Goal: Transaction & Acquisition: Purchase product/service

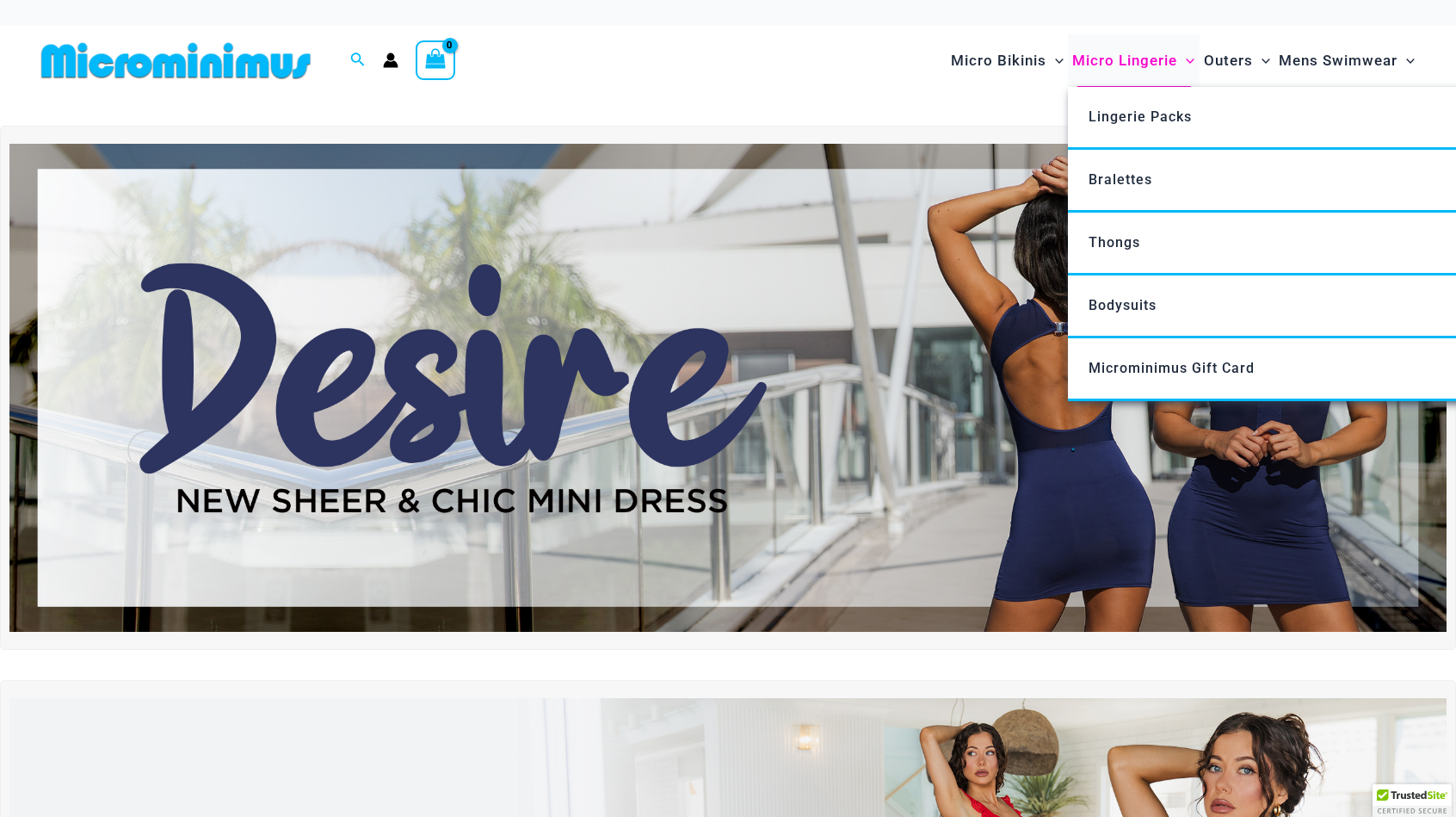
click at [1154, 53] on span "Micro Lingerie" at bounding box center [1125, 61] width 105 height 44
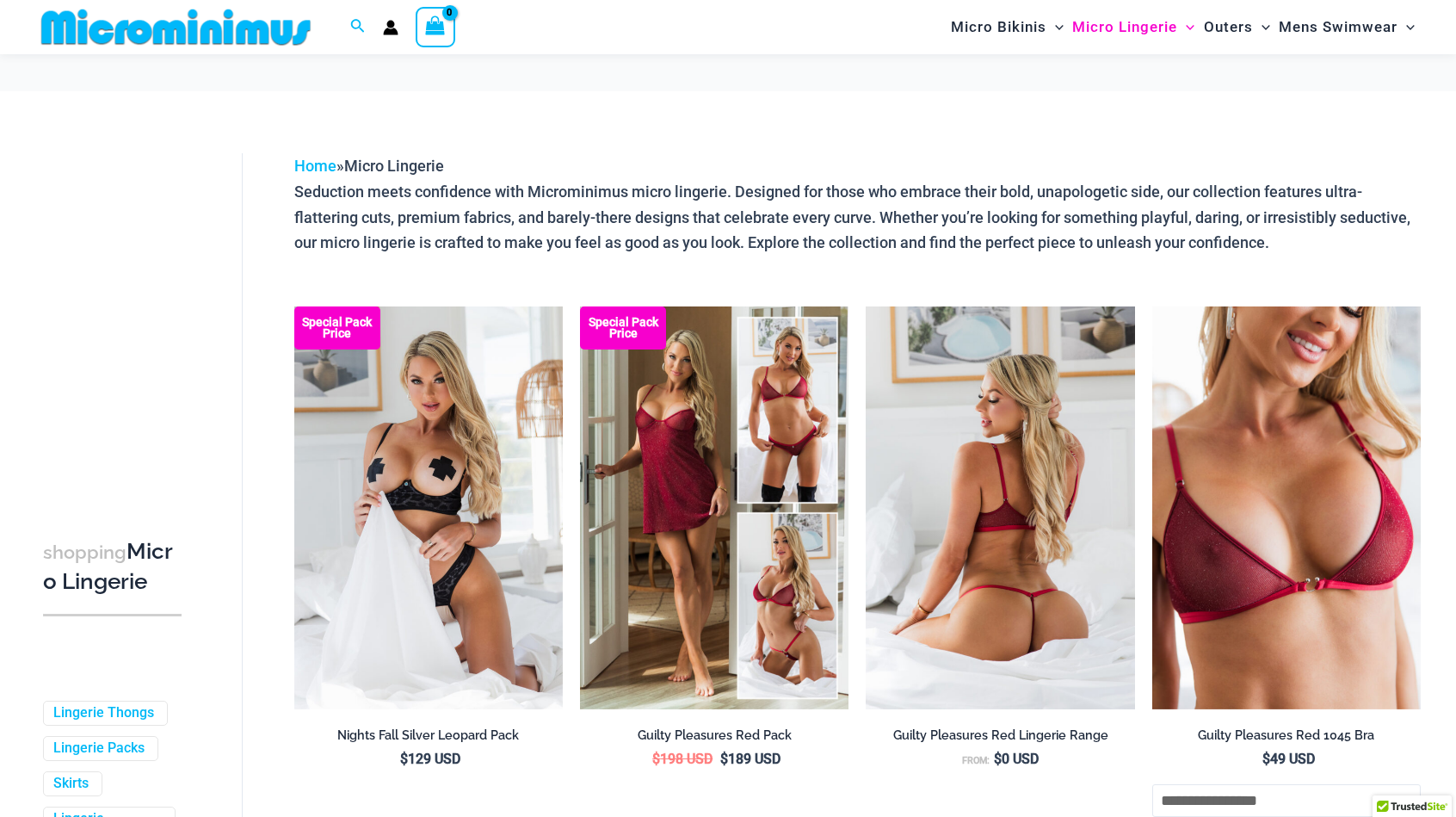
scroll to position [86, 0]
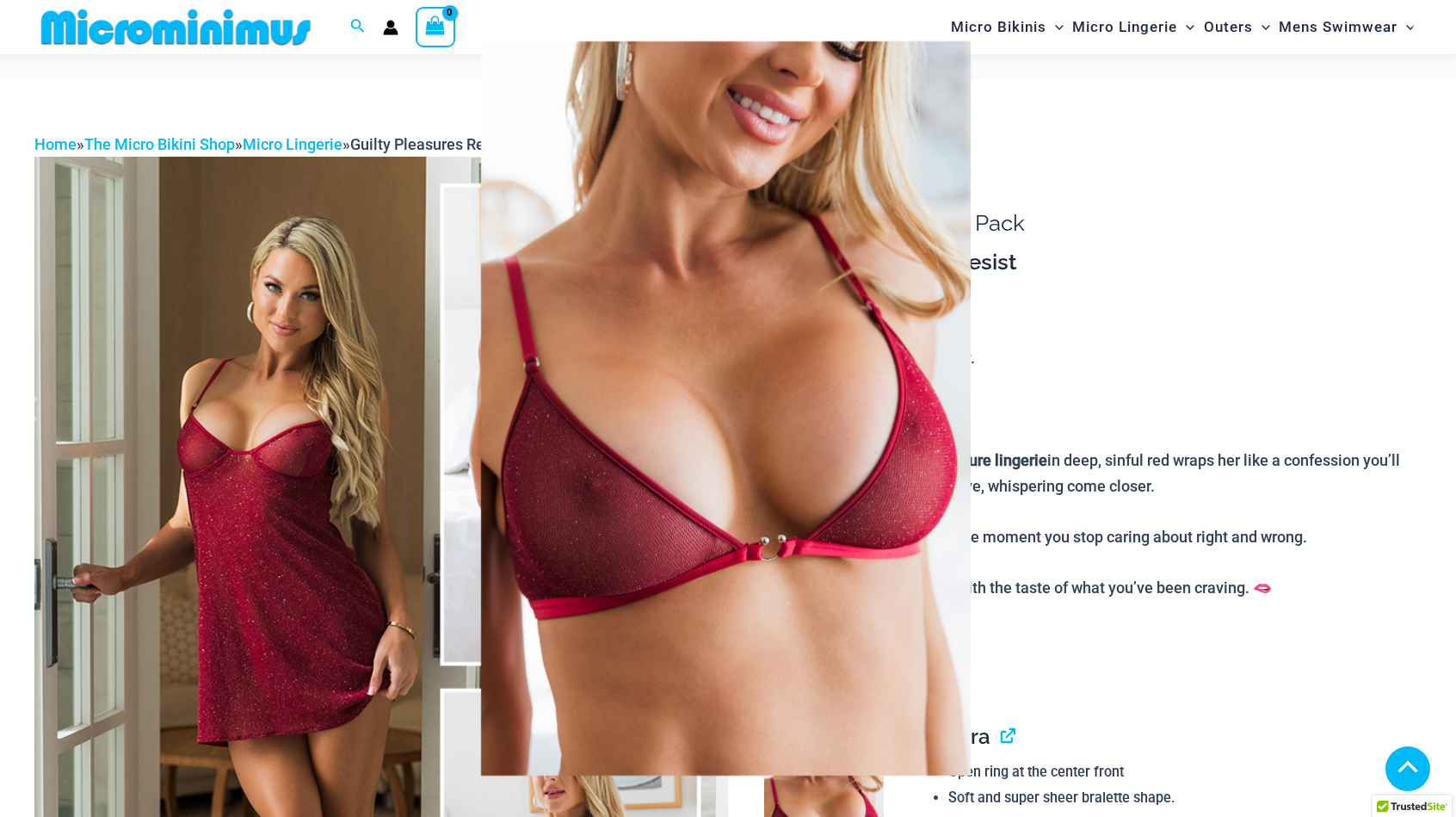
scroll to position [517, 0]
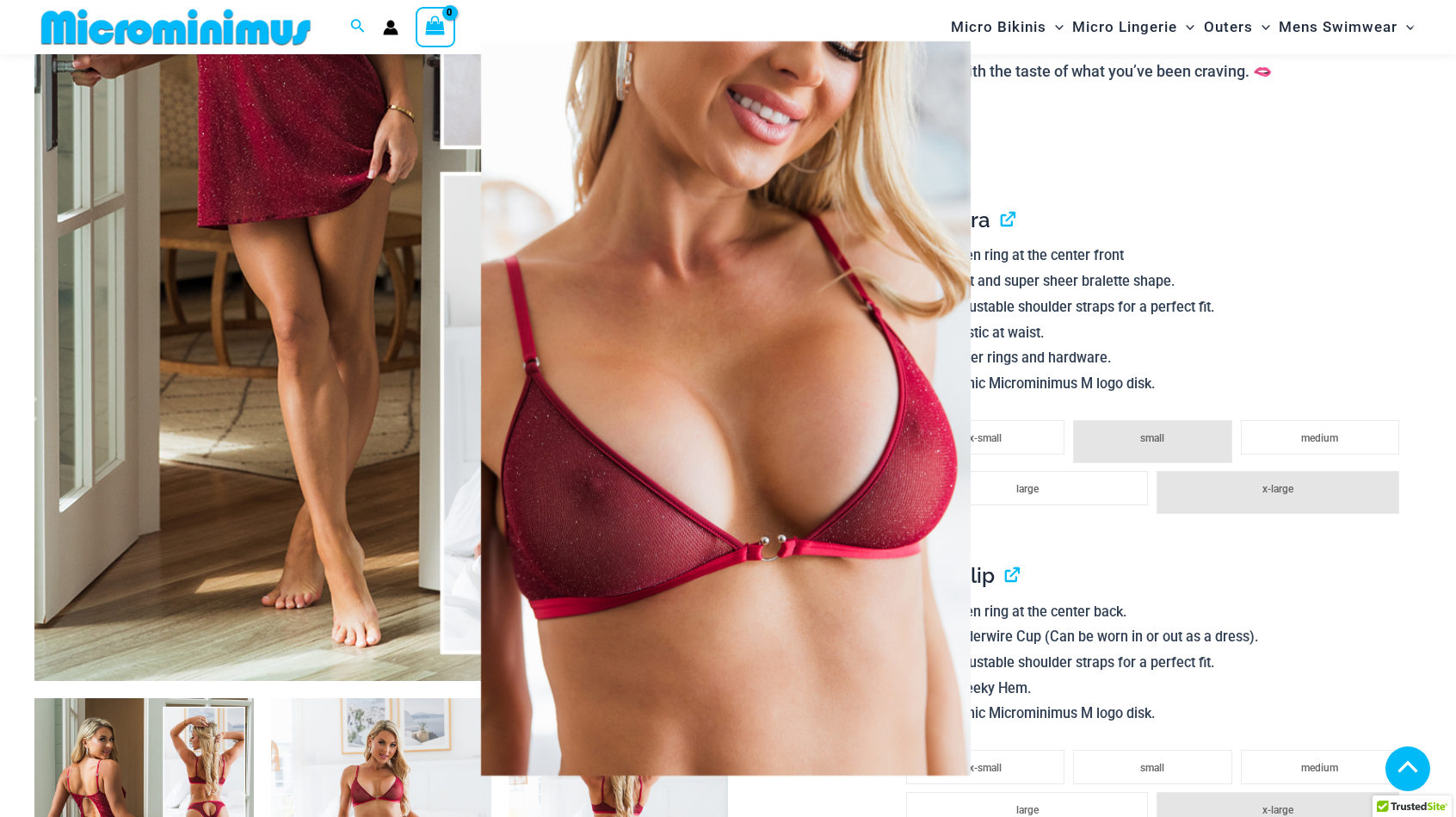
click at [1287, 168] on div at bounding box center [728, 408] width 1456 height 817
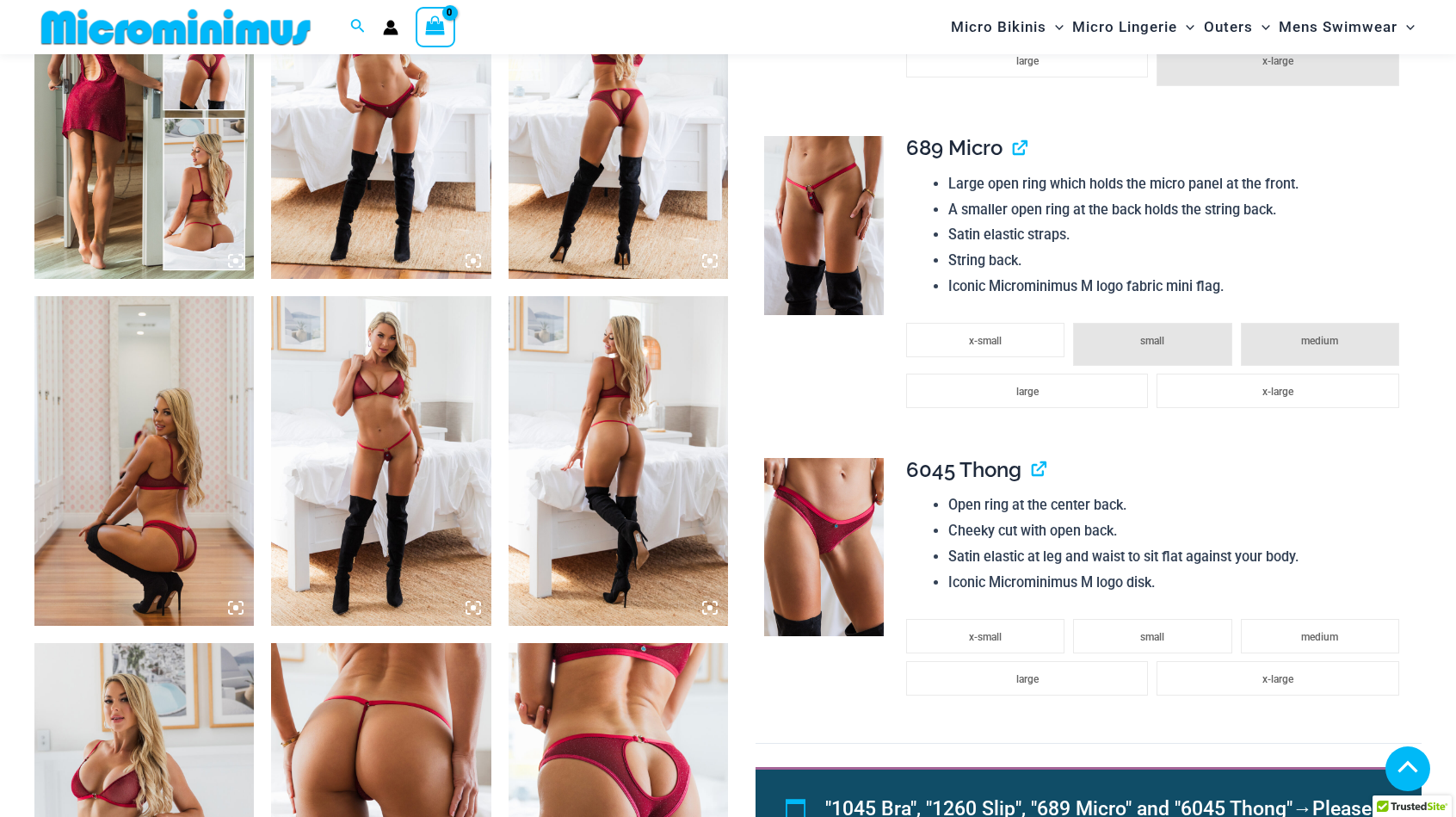
scroll to position [1292, 0]
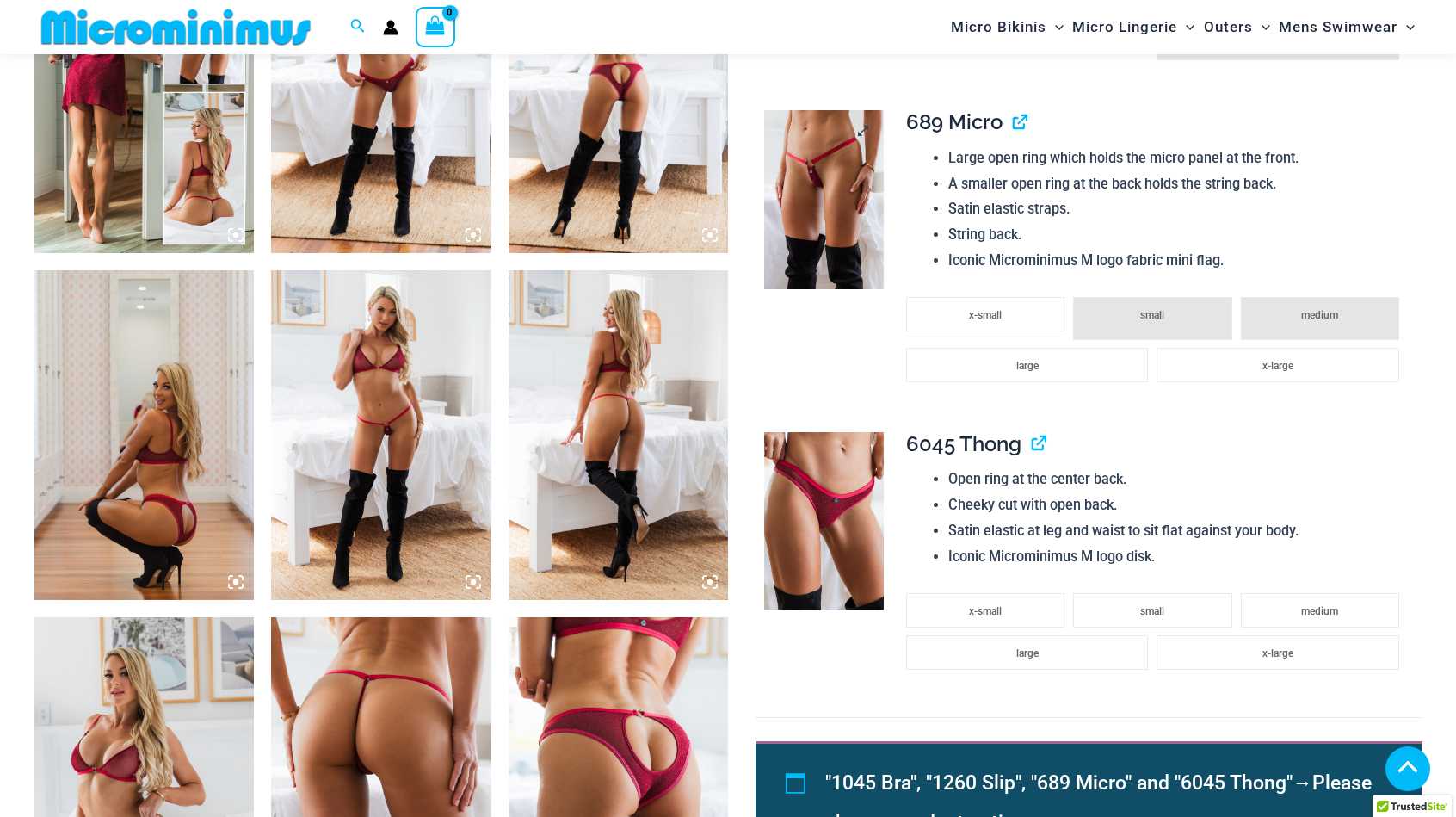
click at [801, 163] on img at bounding box center [824, 200] width 119 height 179
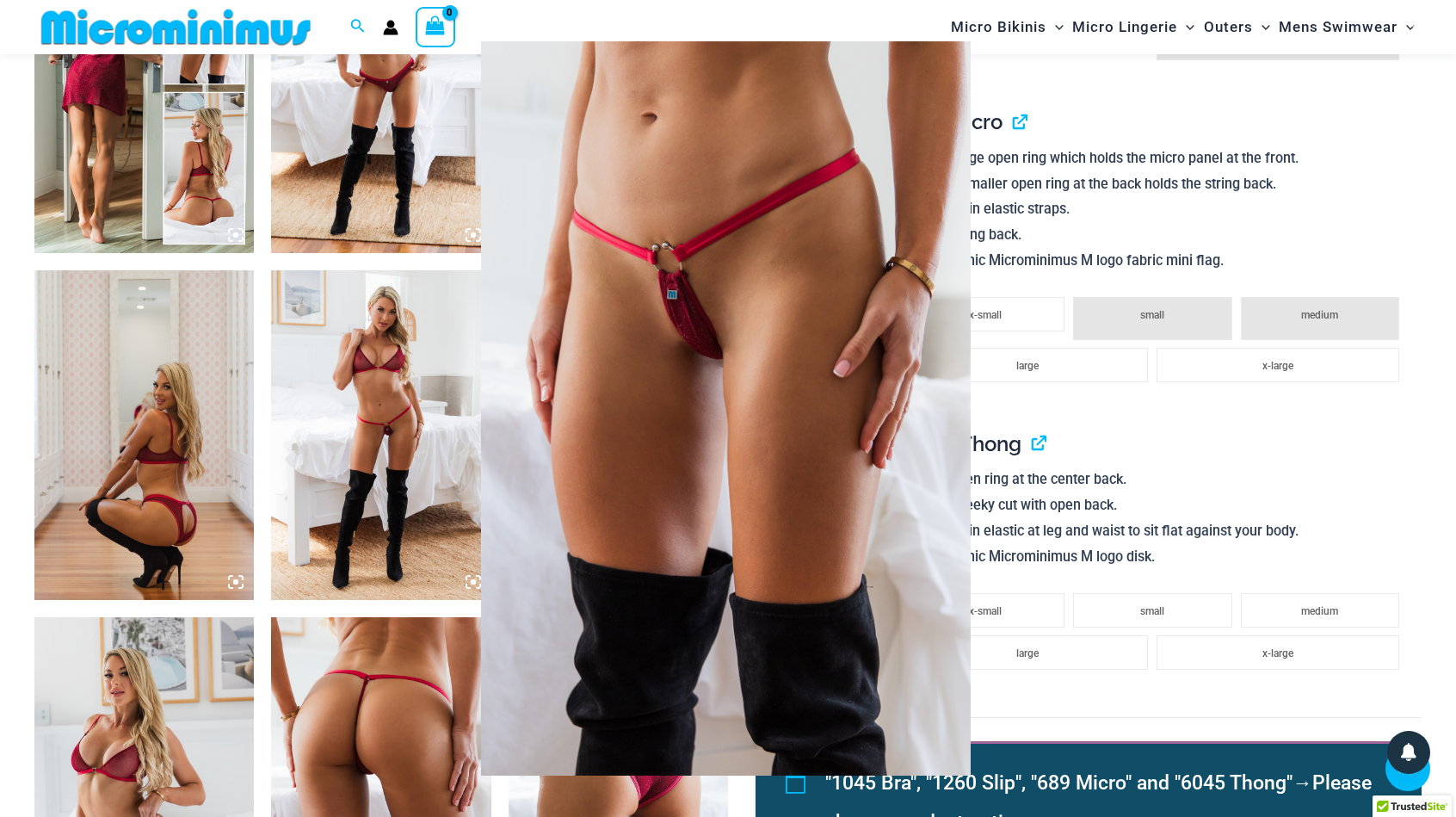
click at [1143, 168] on div at bounding box center [728, 408] width 1456 height 817
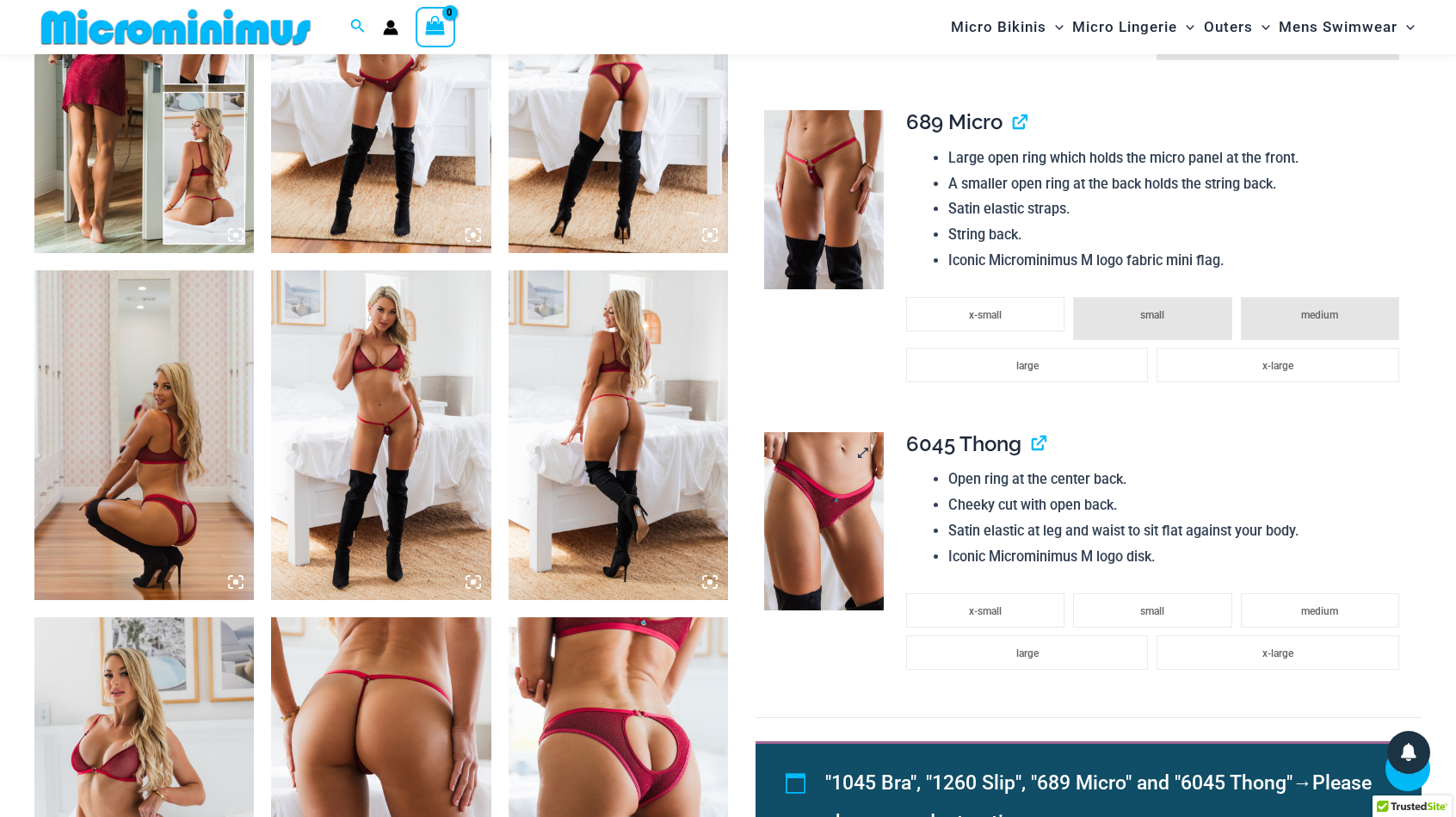
click at [799, 520] on img at bounding box center [824, 522] width 119 height 179
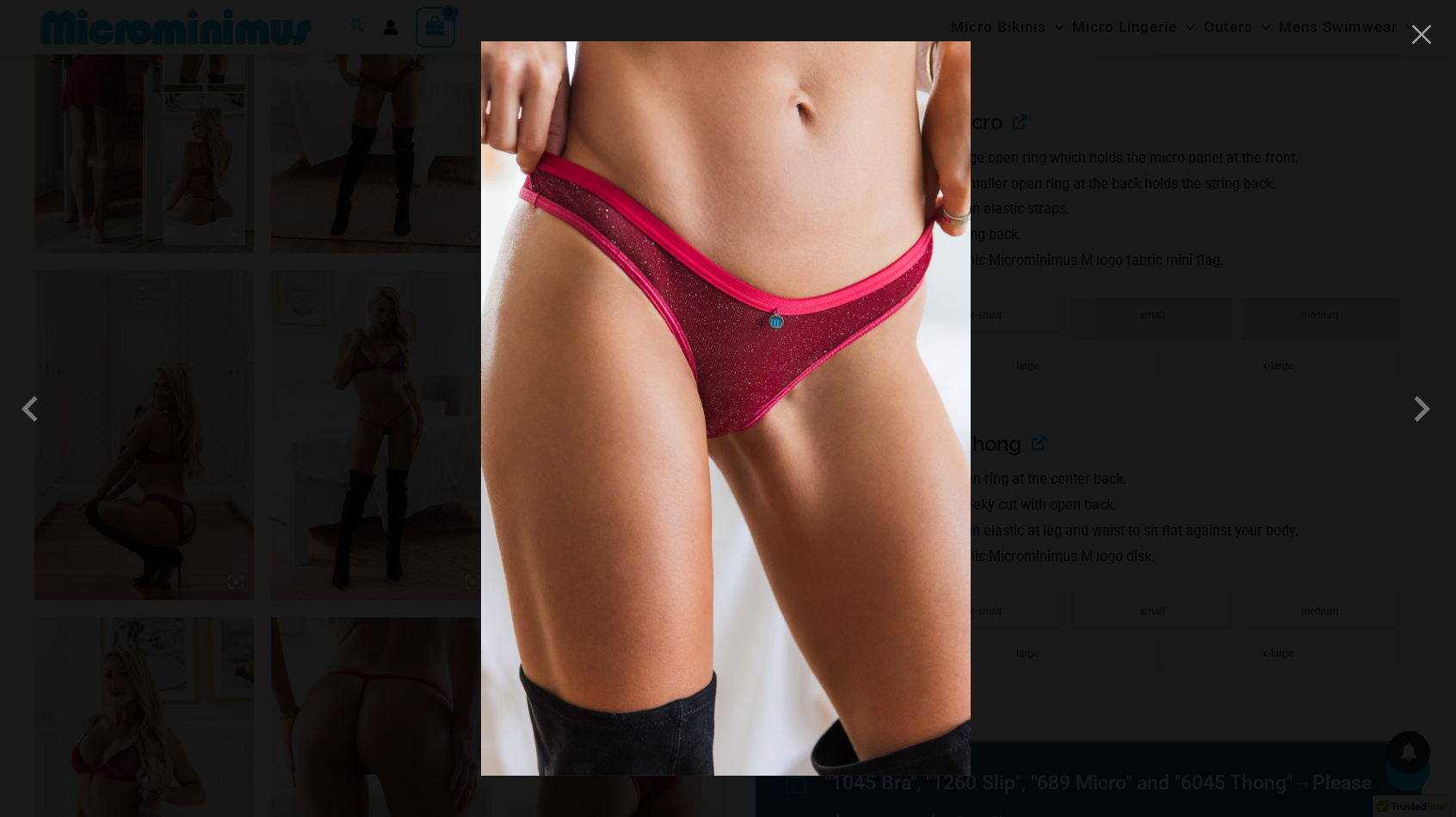
click at [1205, 196] on div at bounding box center [728, 408] width 1456 height 817
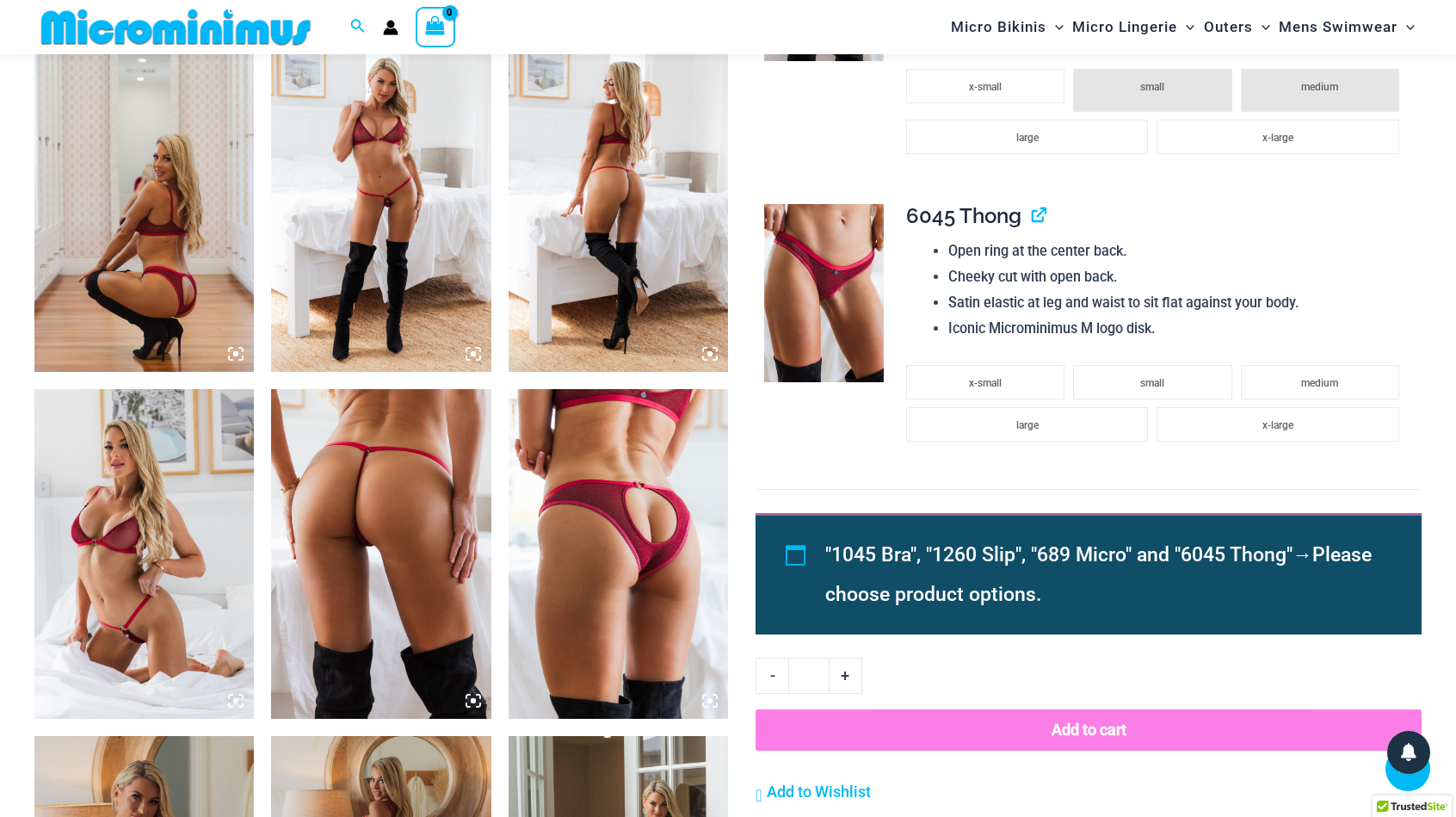
scroll to position [1550, 0]
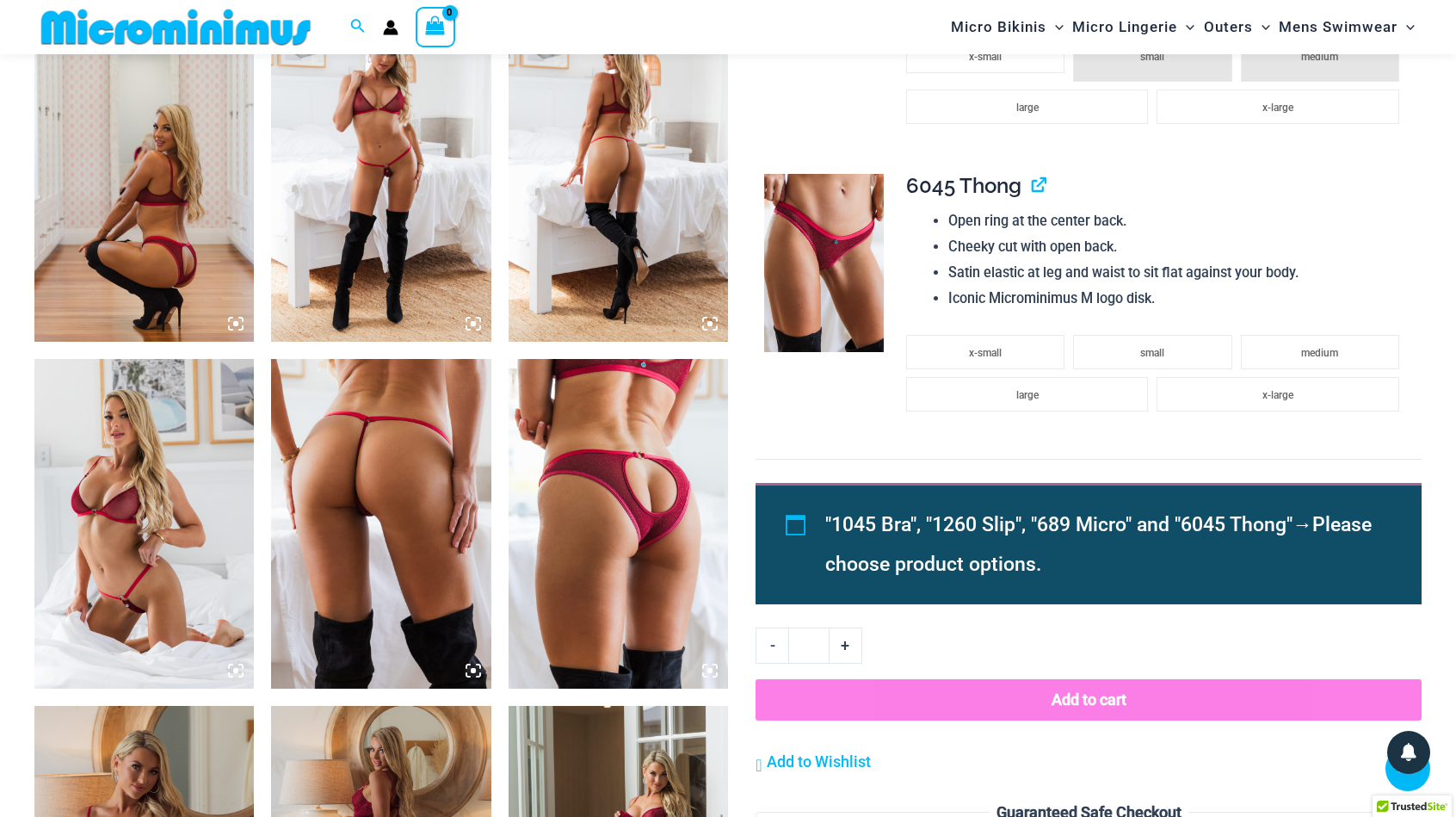
click at [165, 199] on img at bounding box center [144, 177] width 219 height 330
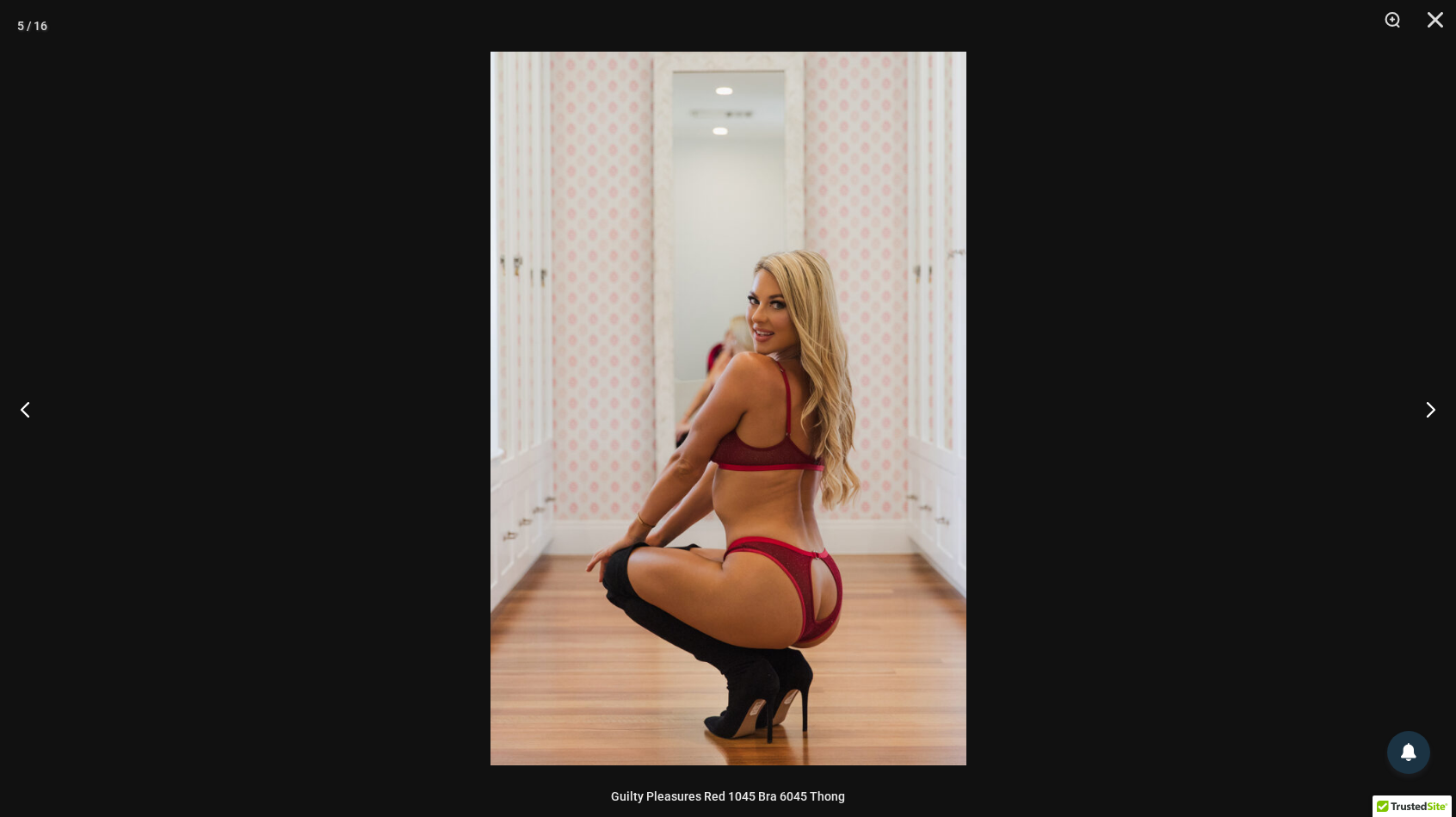
click at [1279, 118] on div at bounding box center [728, 408] width 1456 height 817
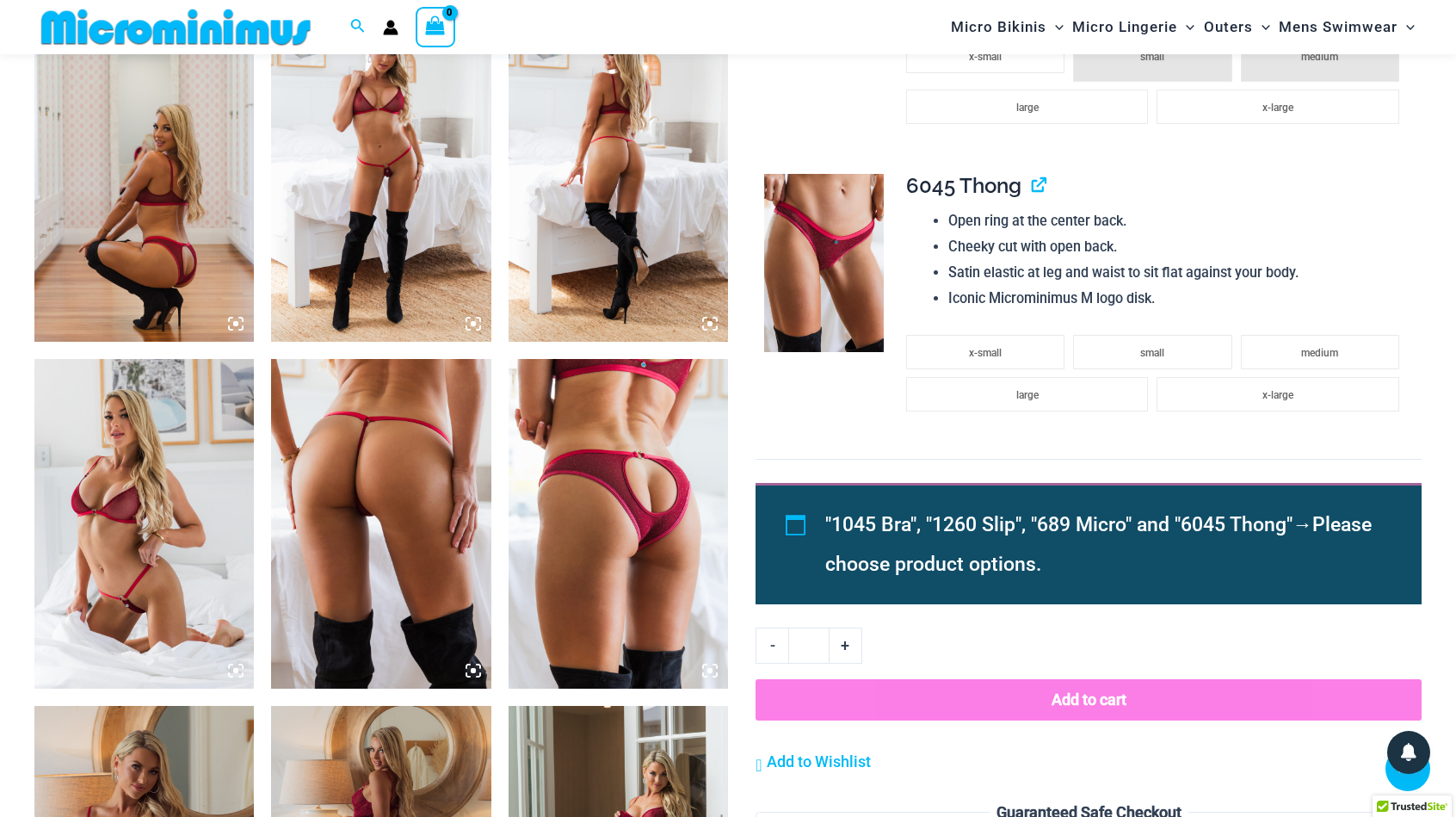
click at [645, 476] on img at bounding box center [618, 524] width 219 height 330
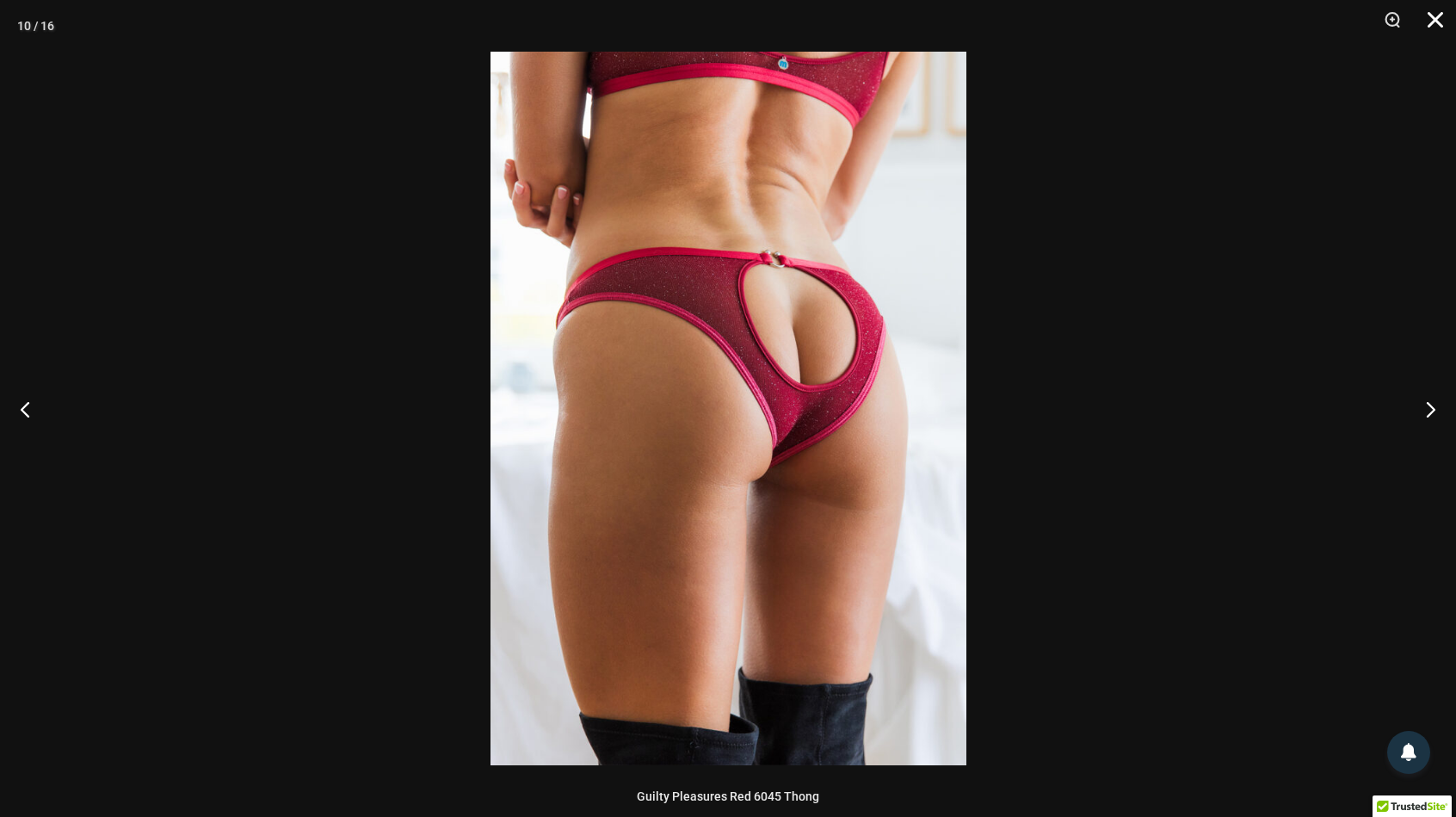
click at [1431, 20] on button "Close" at bounding box center [1429, 25] width 43 height 52
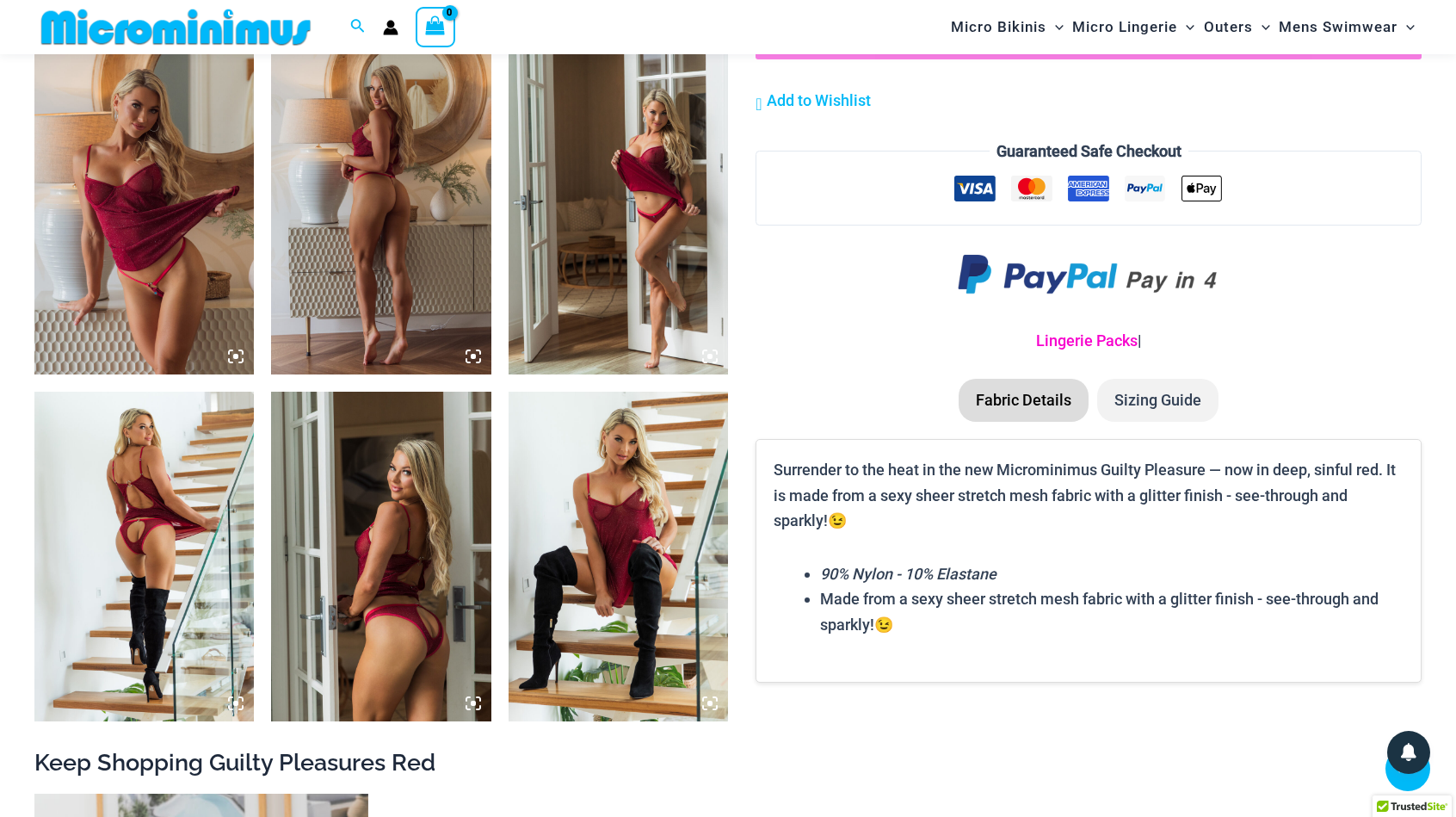
scroll to position [2584, 0]
